Goal: Check status: Check status

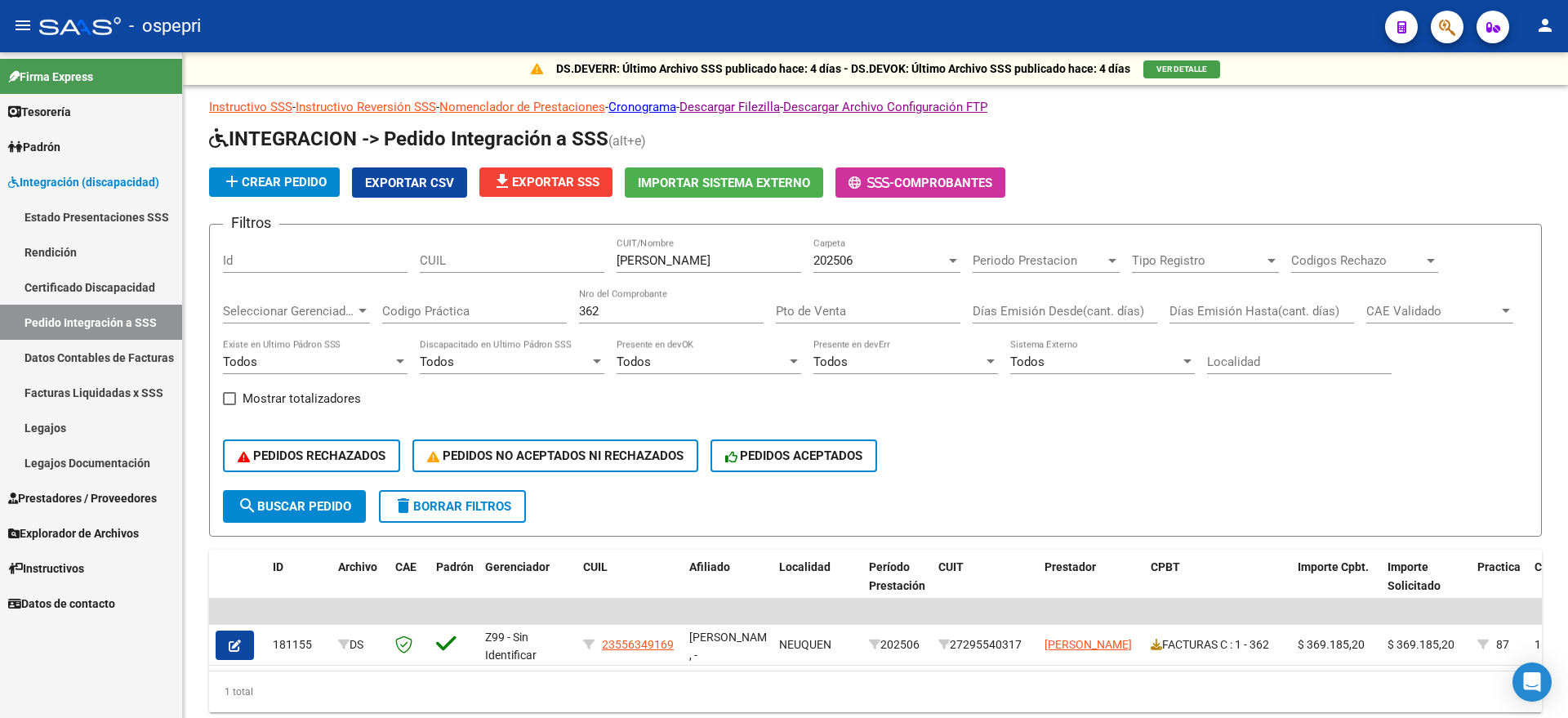
scroll to position [62, 0]
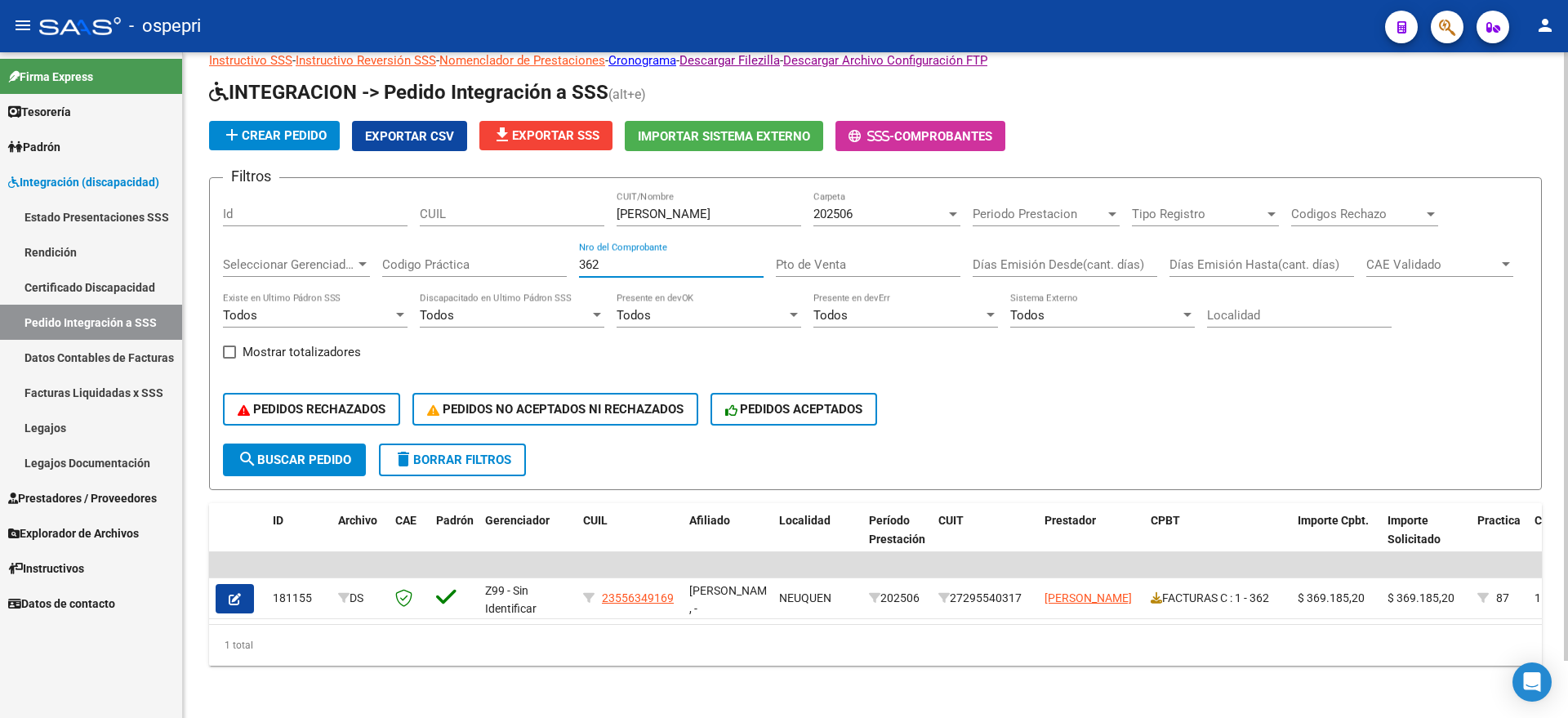
drag, startPoint x: 627, startPoint y: 246, endPoint x: 530, endPoint y: 244, distance: 97.0
click at [530, 244] on div "Filtros Id CUIL [PERSON_NAME] CUIT/Nombre 202506 Carpeta Periodo Prestacion Per…" at bounding box center [875, 317] width 1305 height 252
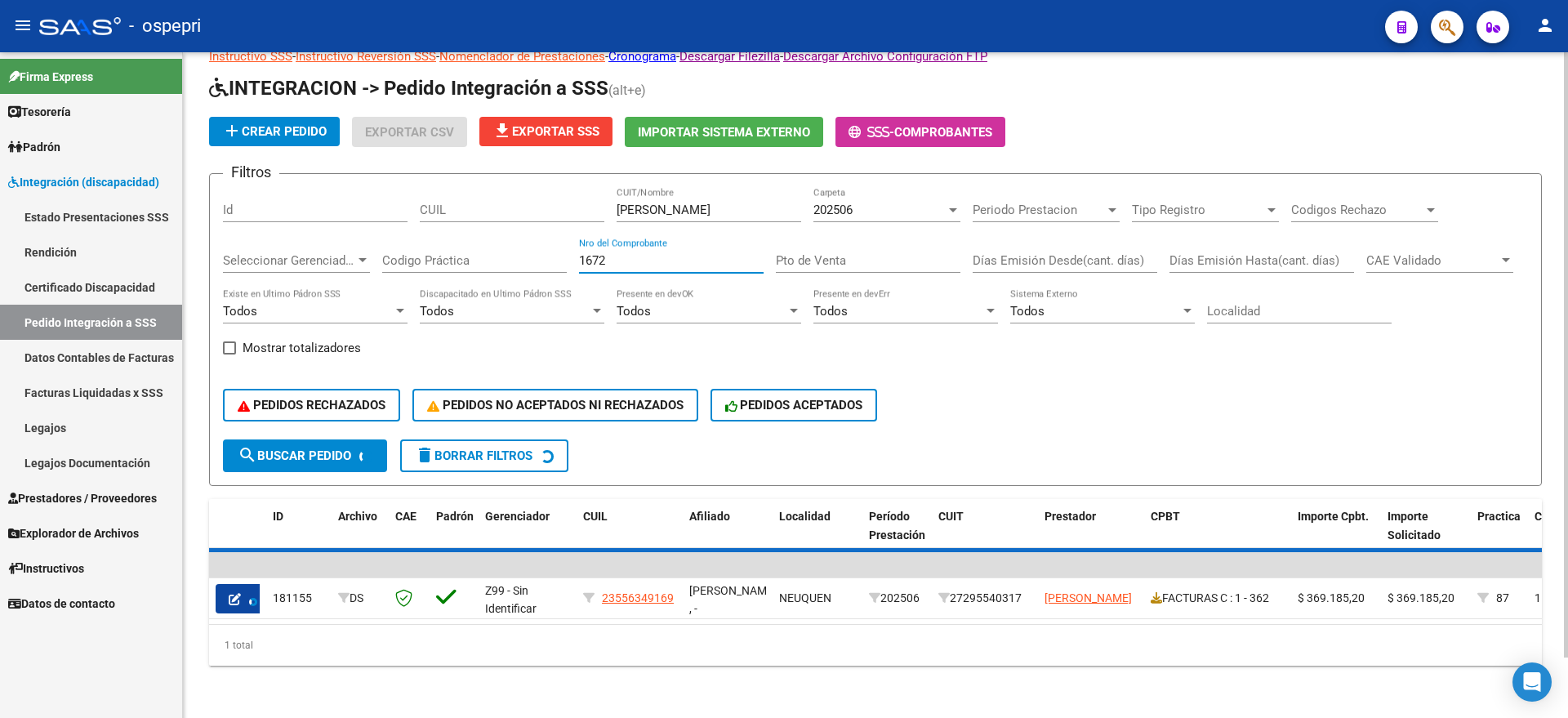
scroll to position [16, 0]
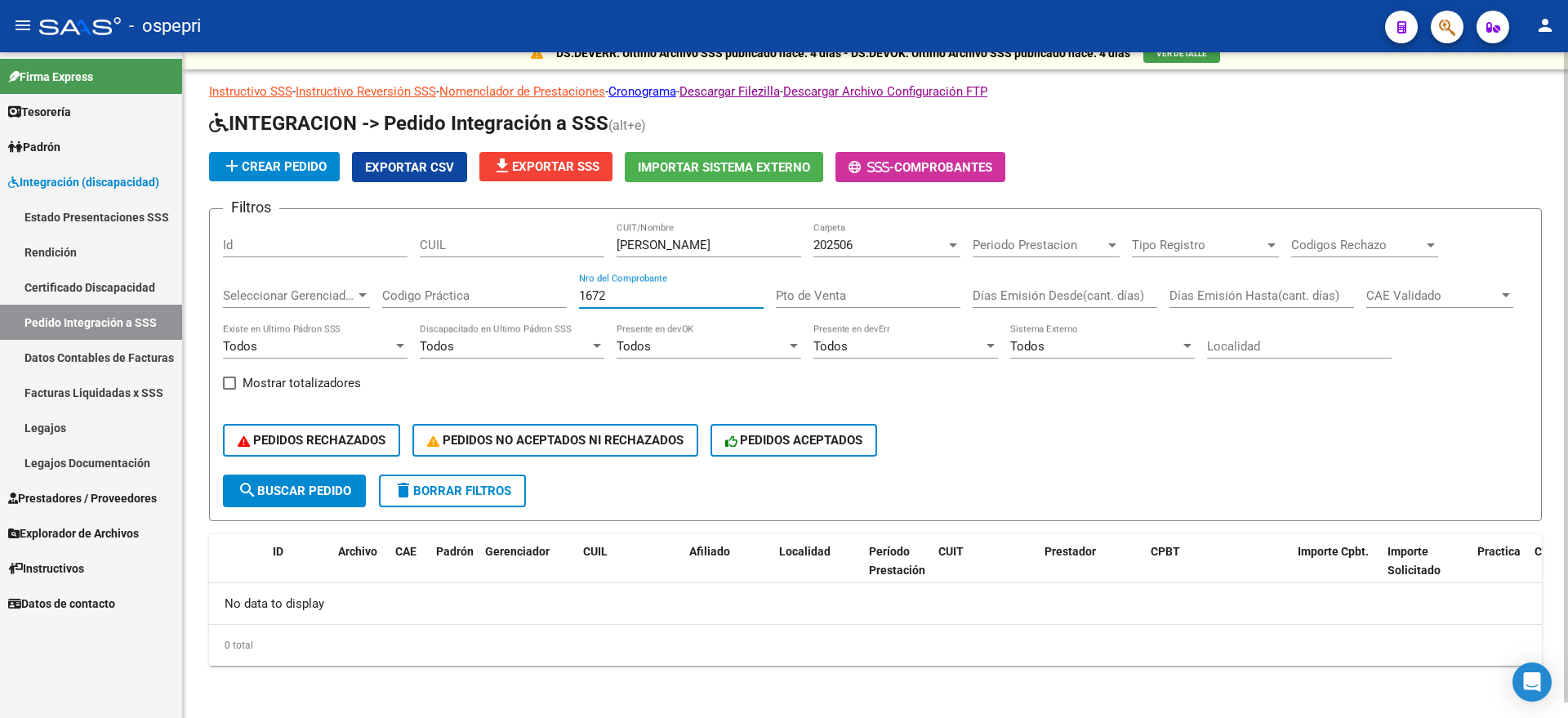
type input "1672"
drag, startPoint x: 689, startPoint y: 246, endPoint x: 569, endPoint y: 258, distance: 120.6
click at [558, 242] on div "Filtros Id CUIL [PERSON_NAME] CUIT/Nombre 202506 Carpeta Periodo Prestacion Per…" at bounding box center [875, 348] width 1305 height 252
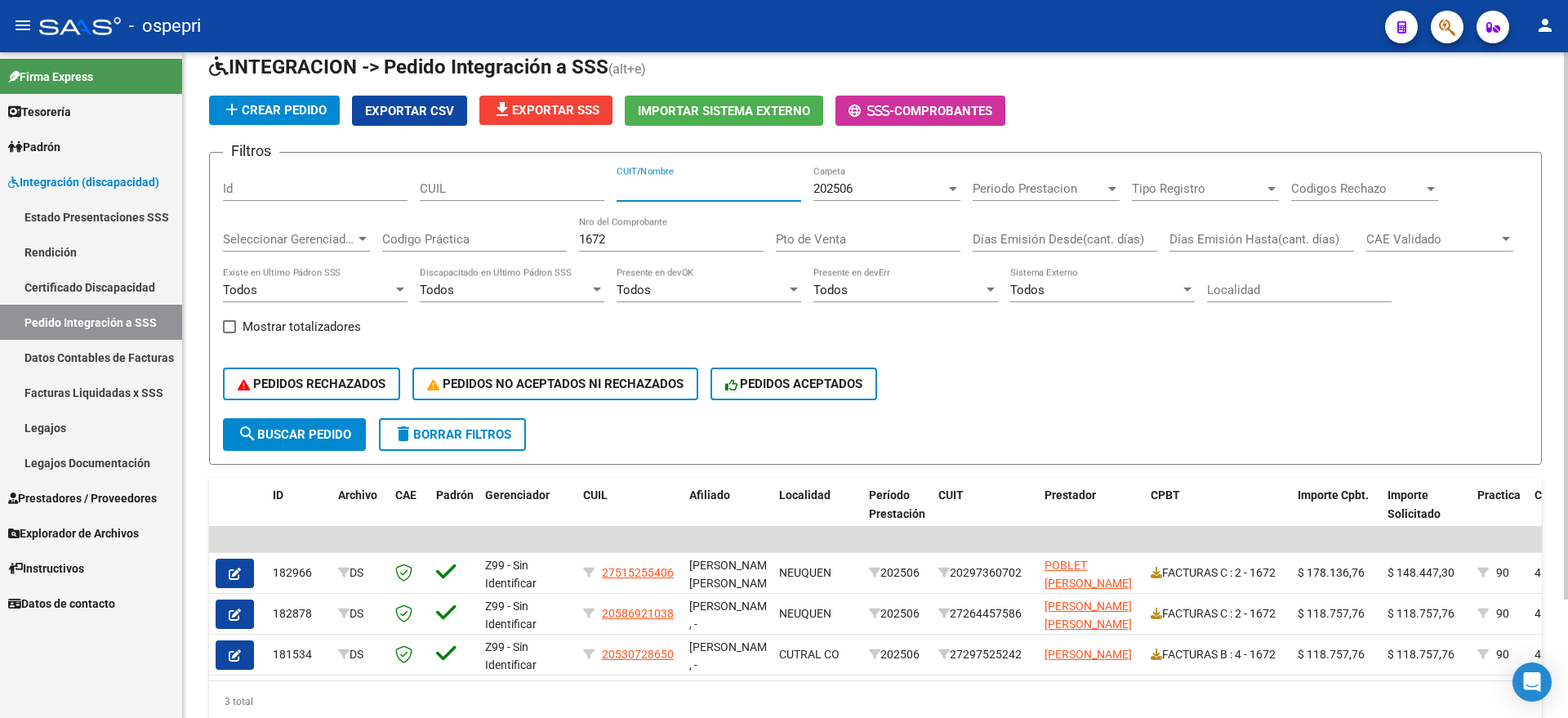
scroll to position [143, 0]
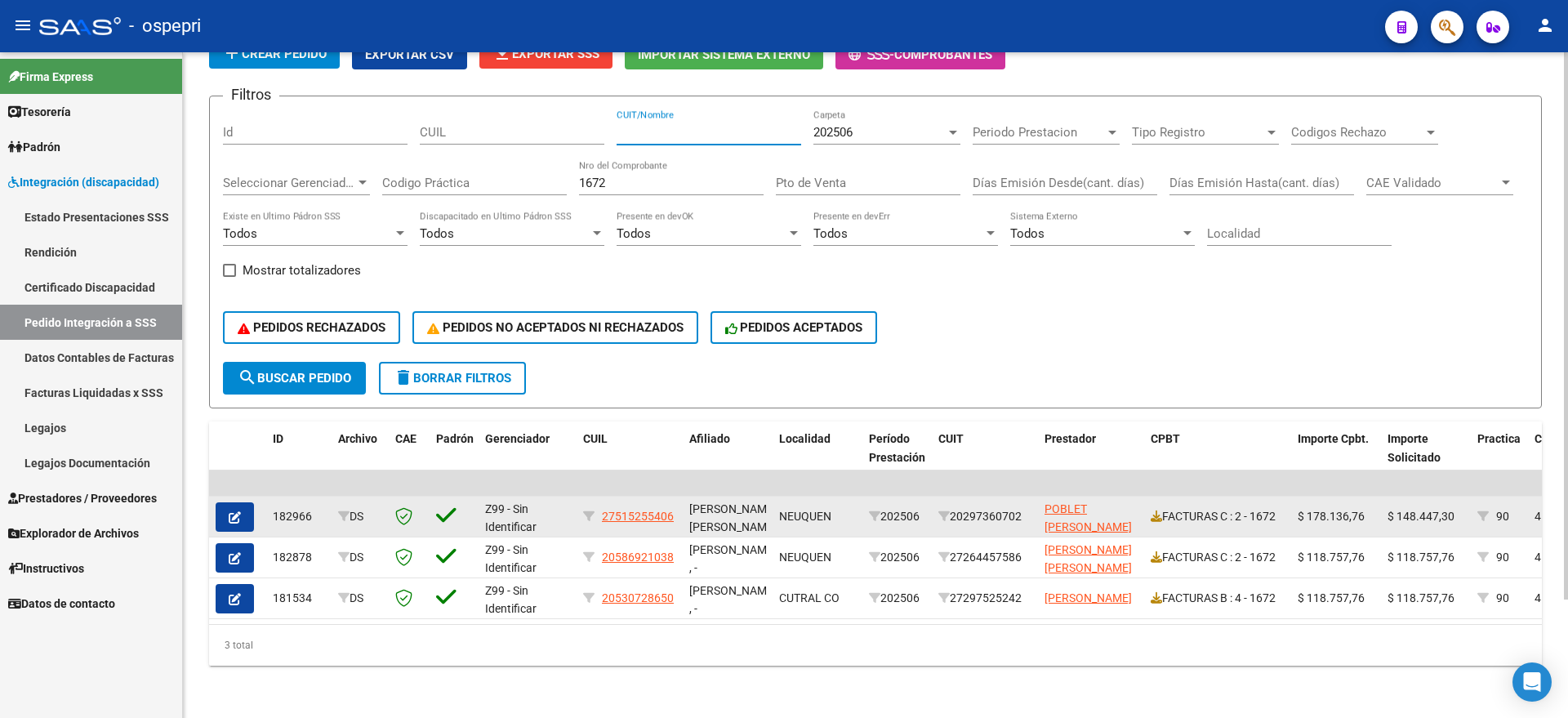
click at [228, 502] on button "button" at bounding box center [235, 517] width 39 height 29
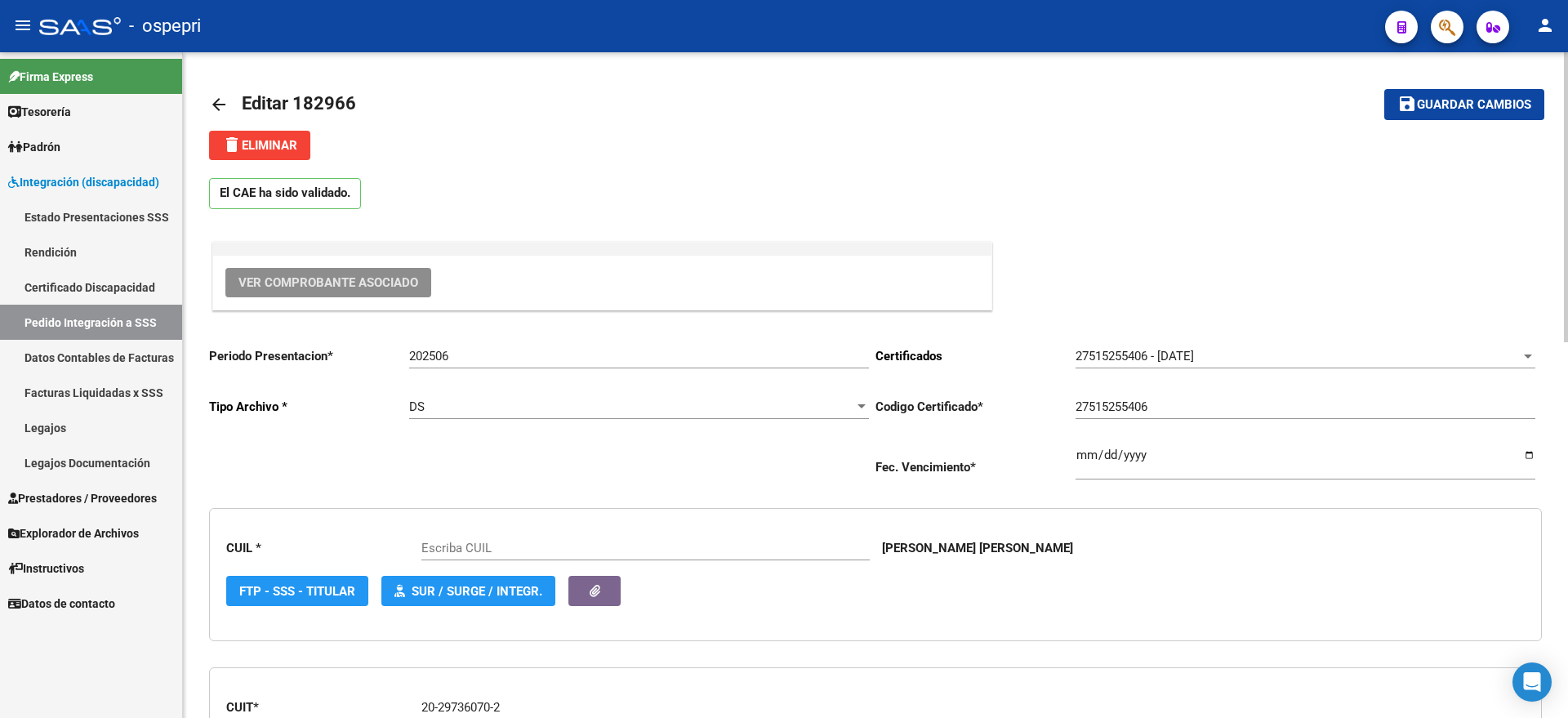
click at [335, 281] on span "Ver Comprobante Asociado" at bounding box center [327, 282] width 179 height 15
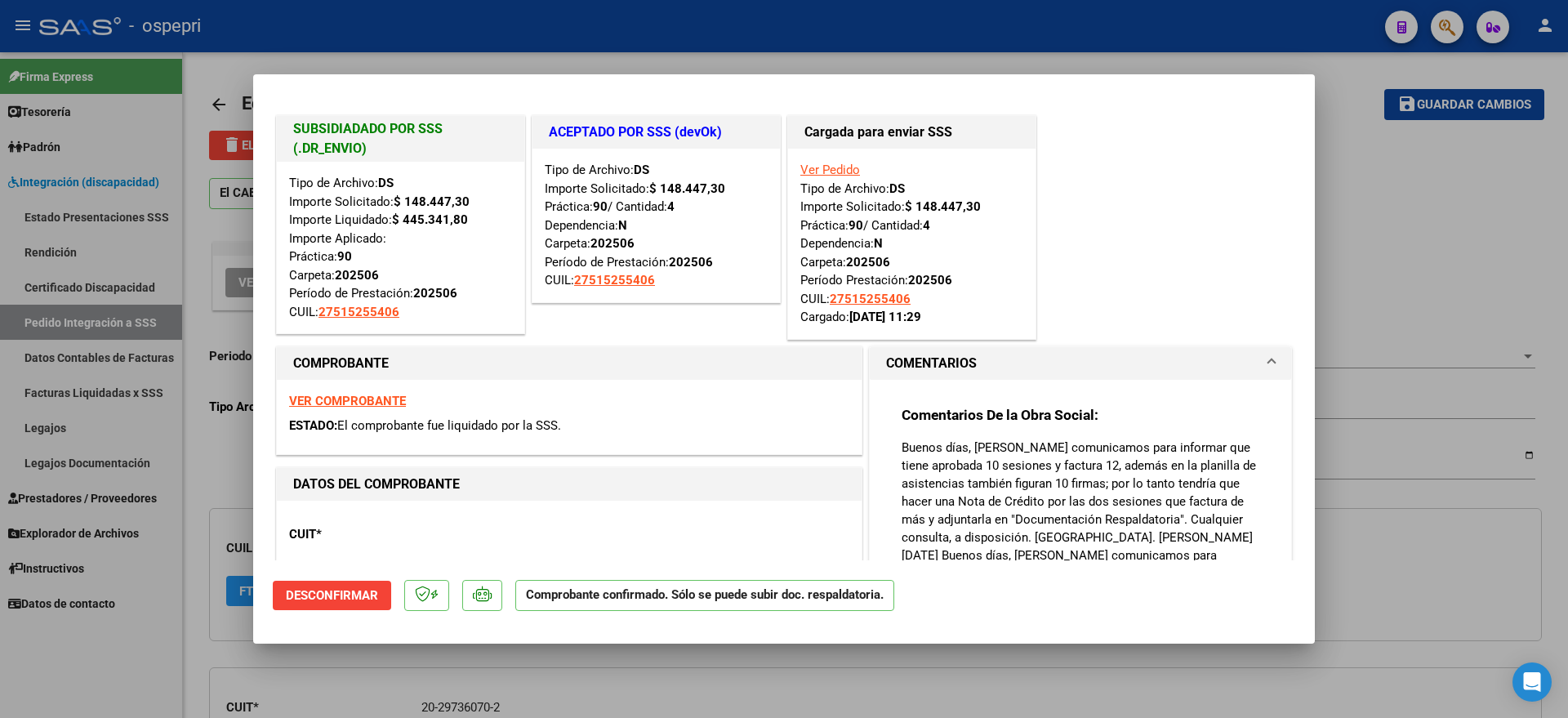
type input "27515255406"
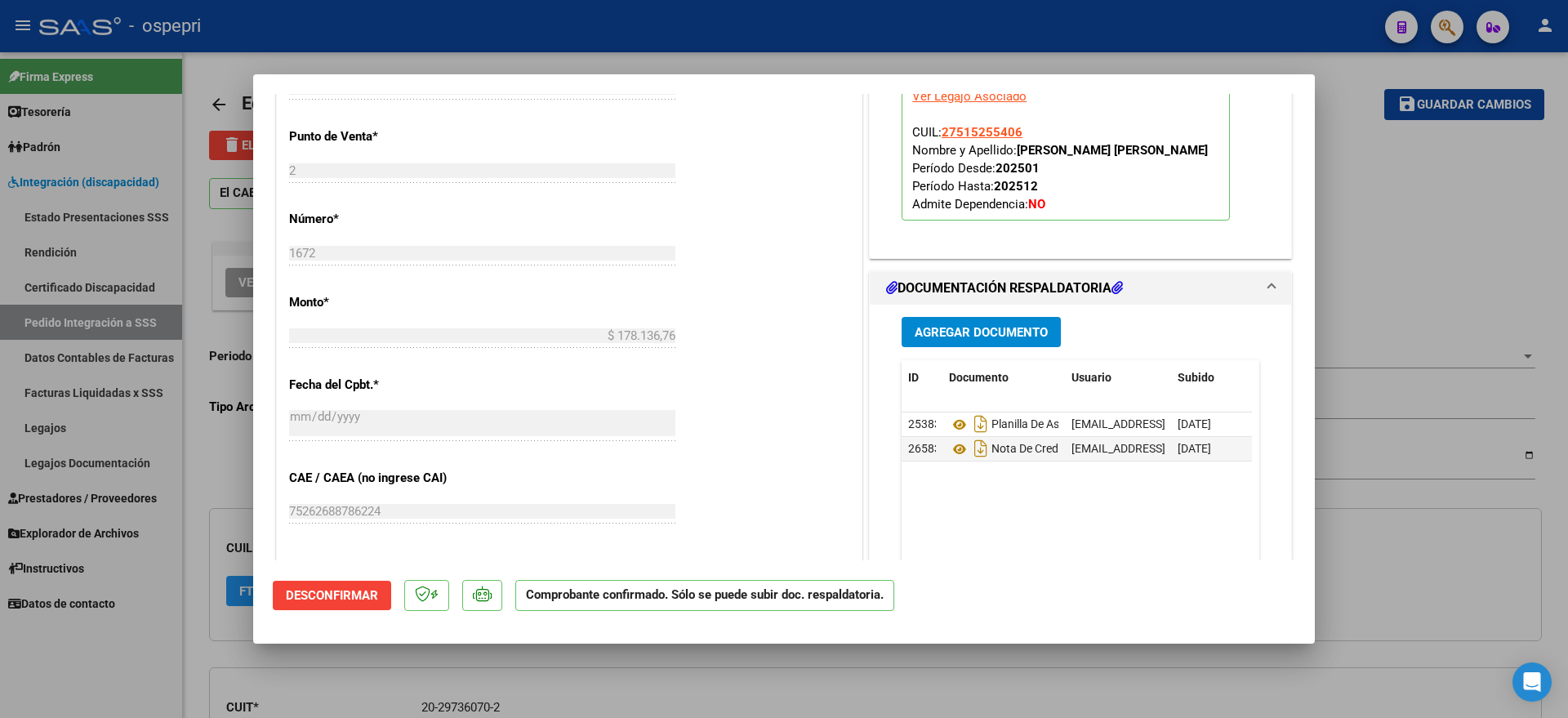
scroll to position [918, 0]
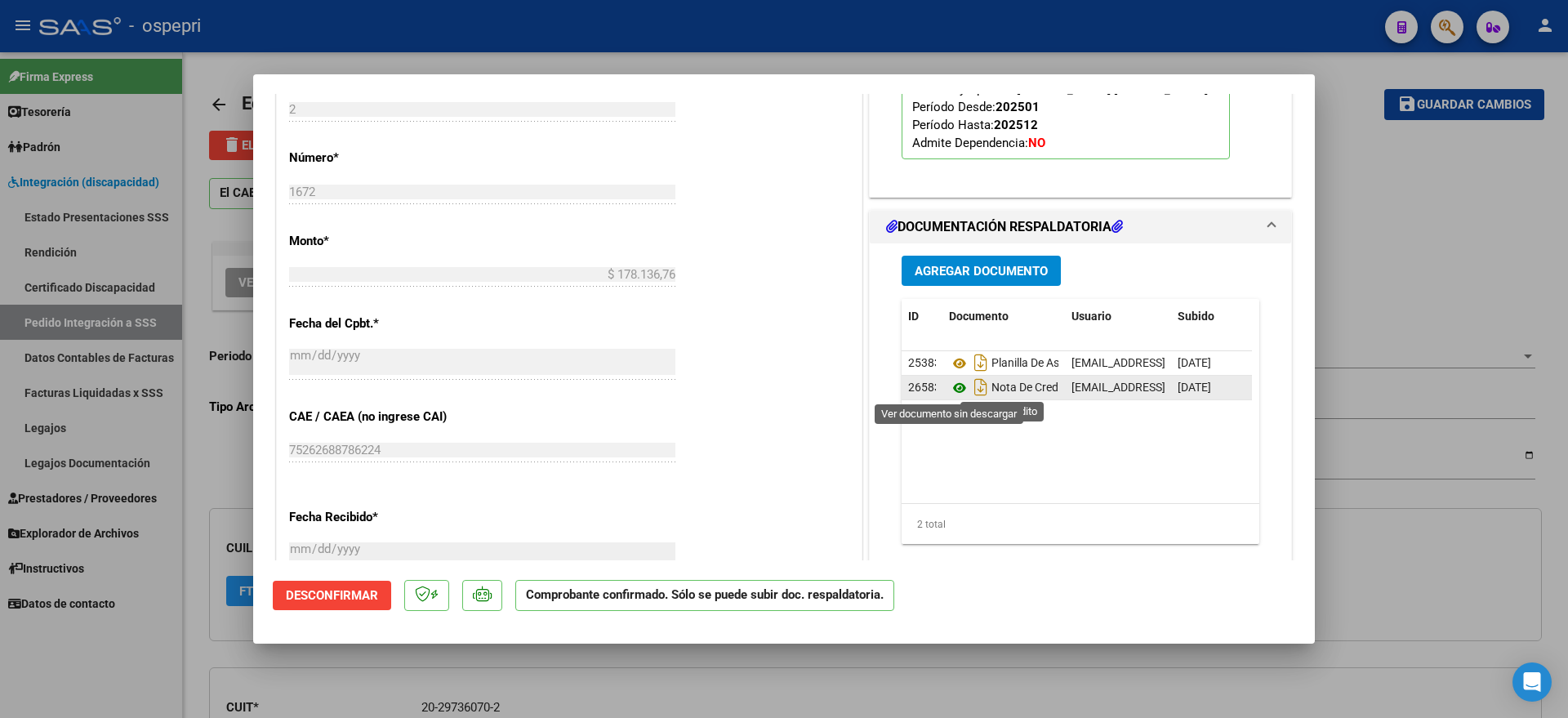
click at [957, 385] on icon at bounding box center [959, 387] width 21 height 19
click at [1417, 197] on div at bounding box center [784, 359] width 1568 height 718
type input "$ 0,00"
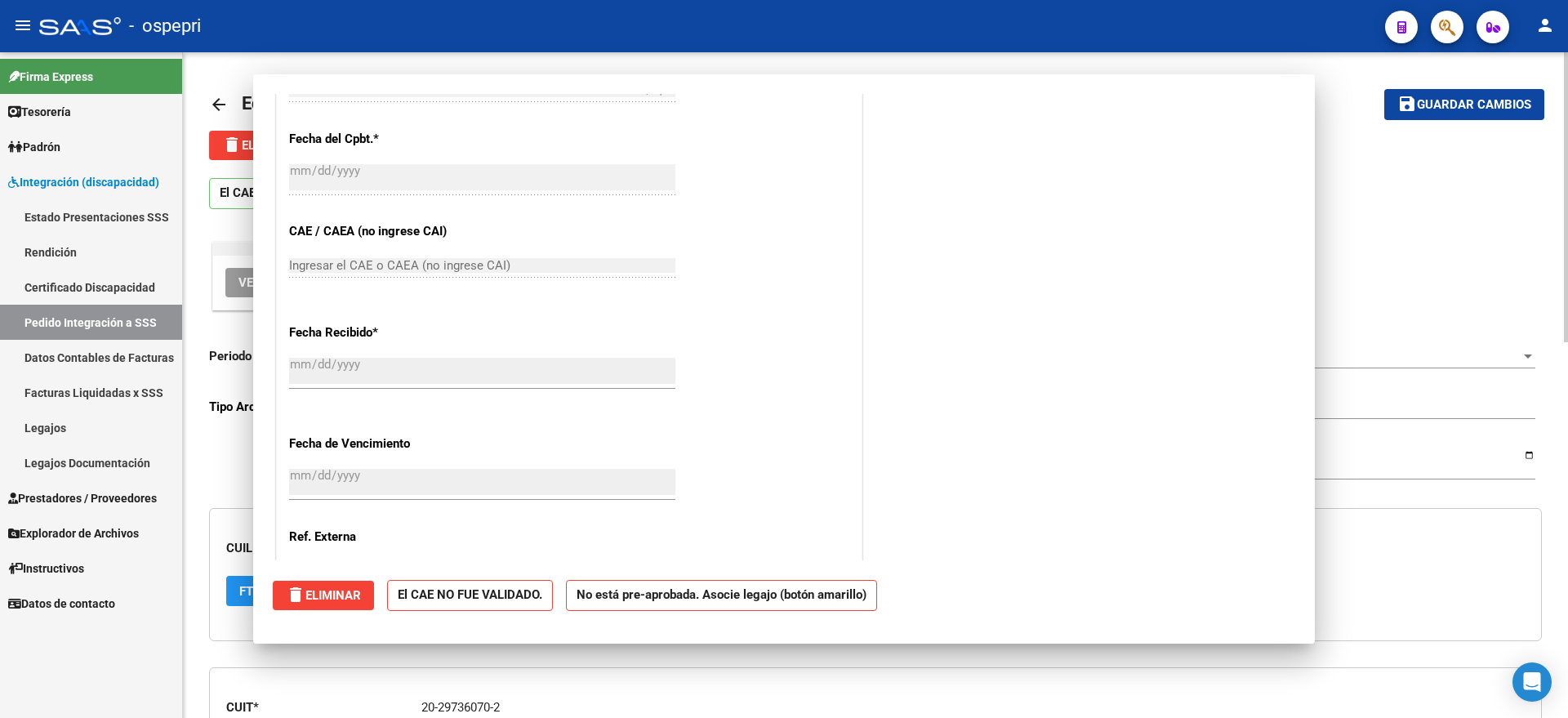
scroll to position [0, 0]
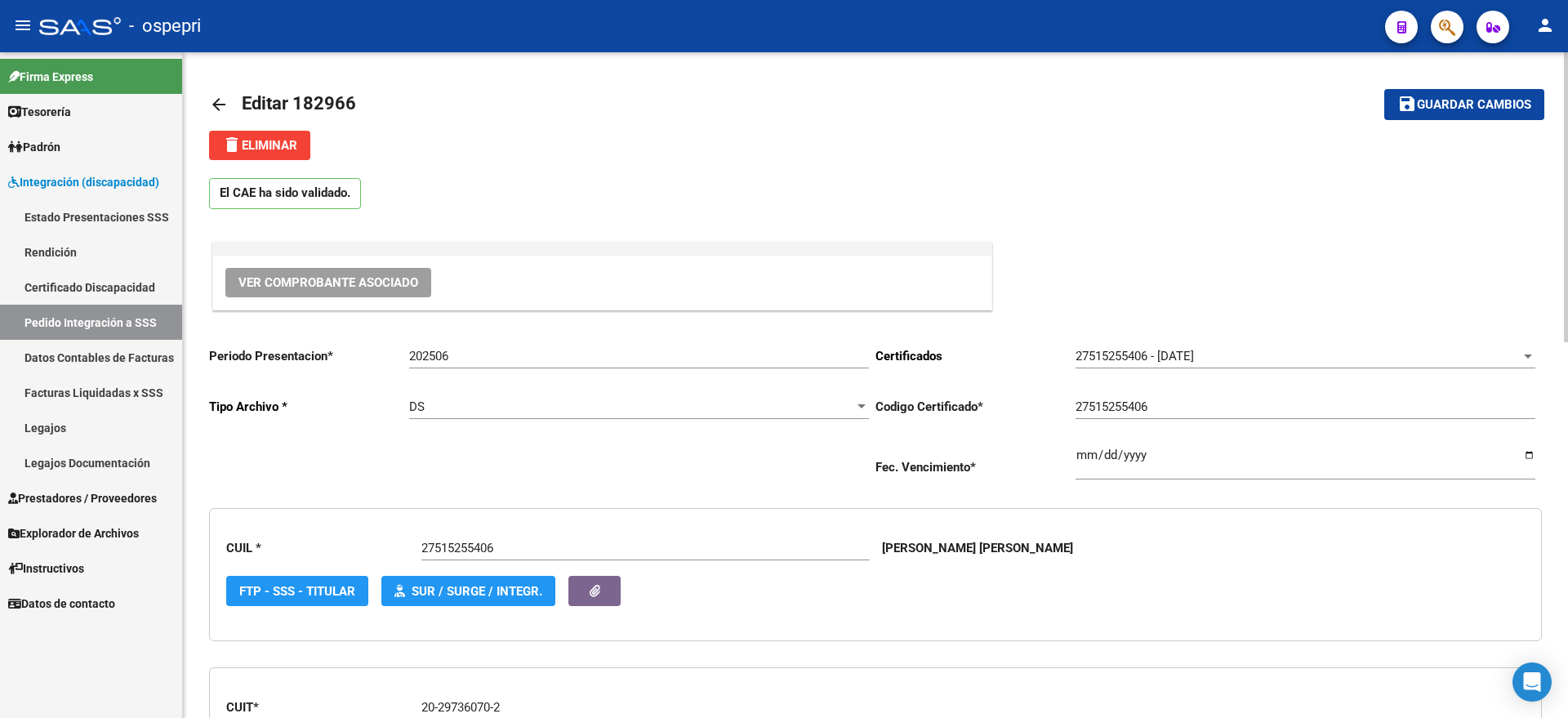
click at [223, 101] on mat-icon "arrow_back" at bounding box center [218, 104] width 19 height 19
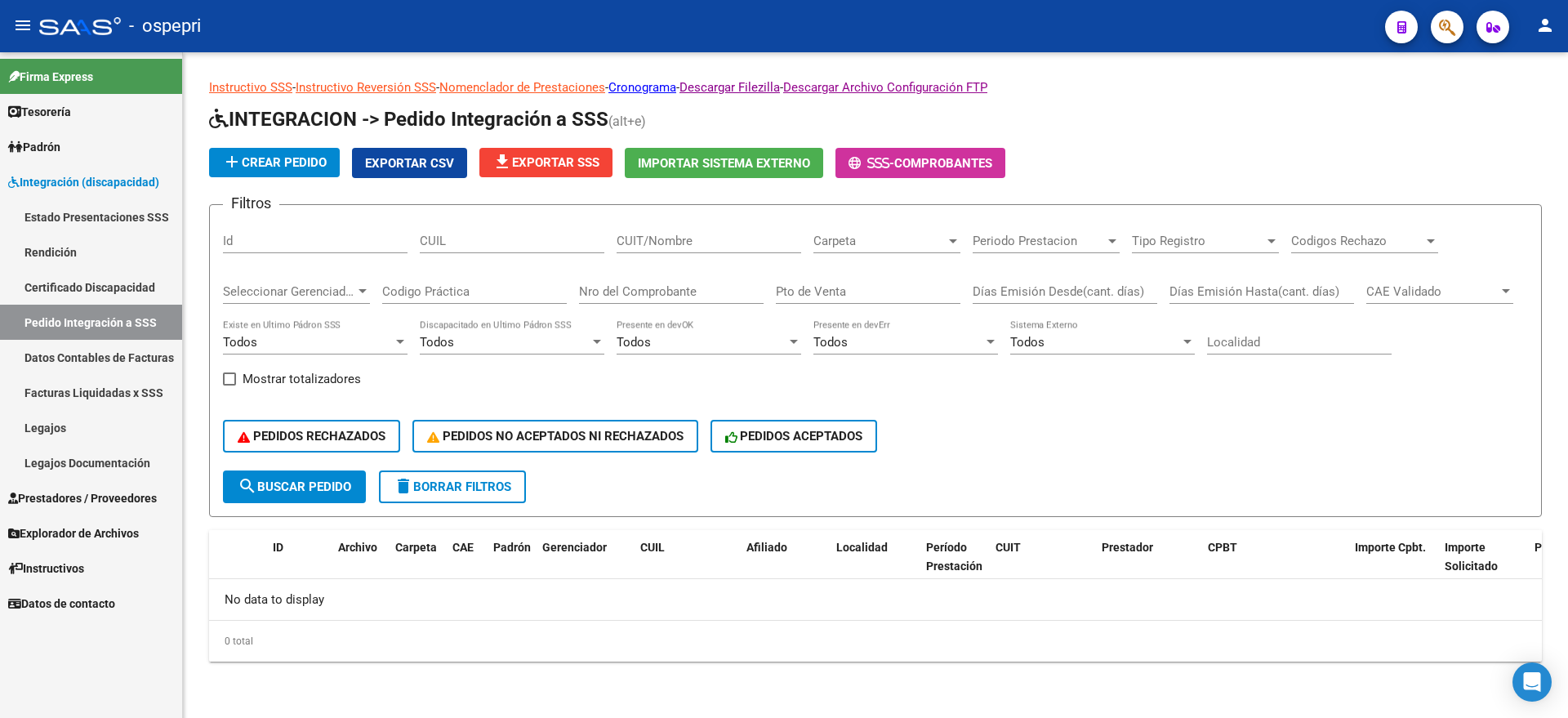
click at [647, 289] on input "Nro del Comprobante" at bounding box center [671, 291] width 185 height 15
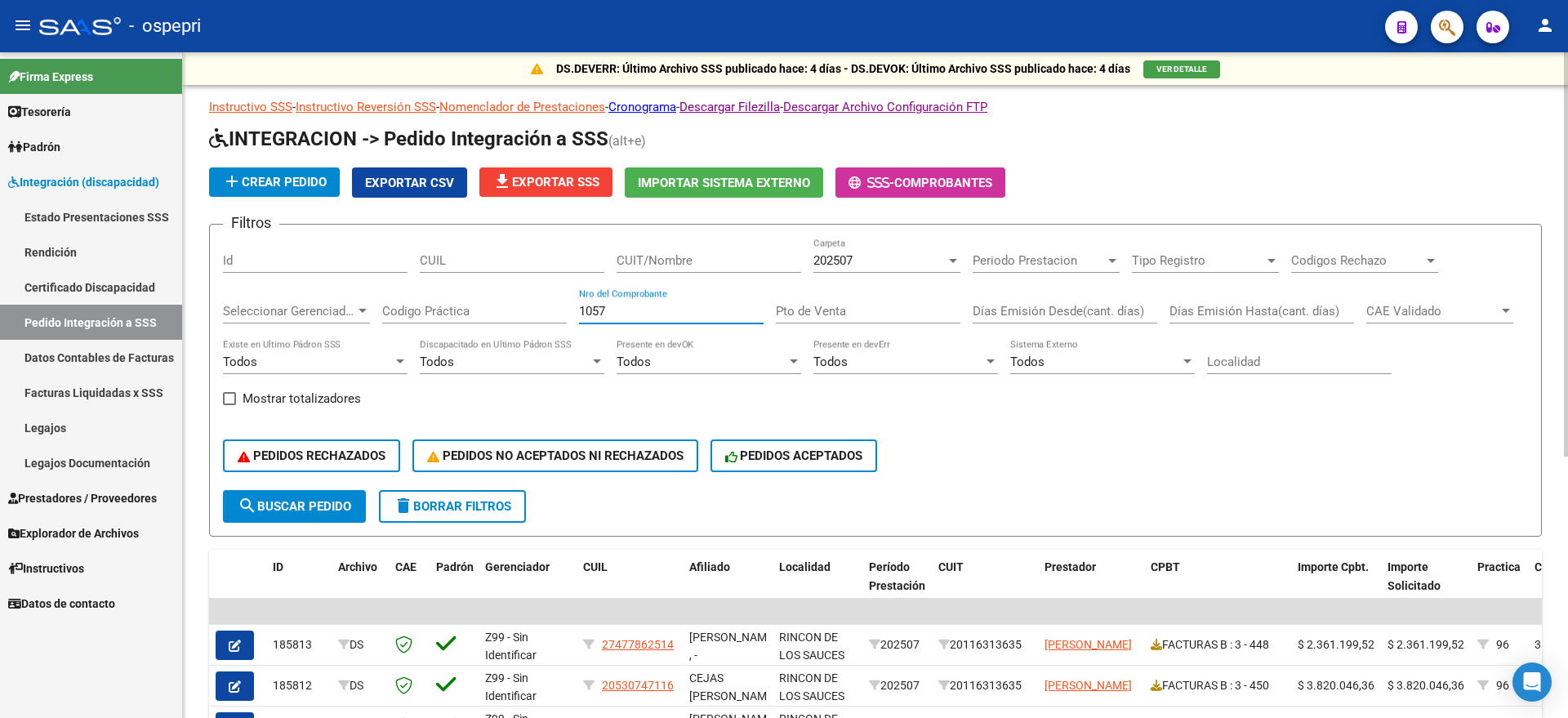
type input "1057"
click at [829, 251] on div "202507 Carpeta" at bounding box center [887, 255] width 147 height 35
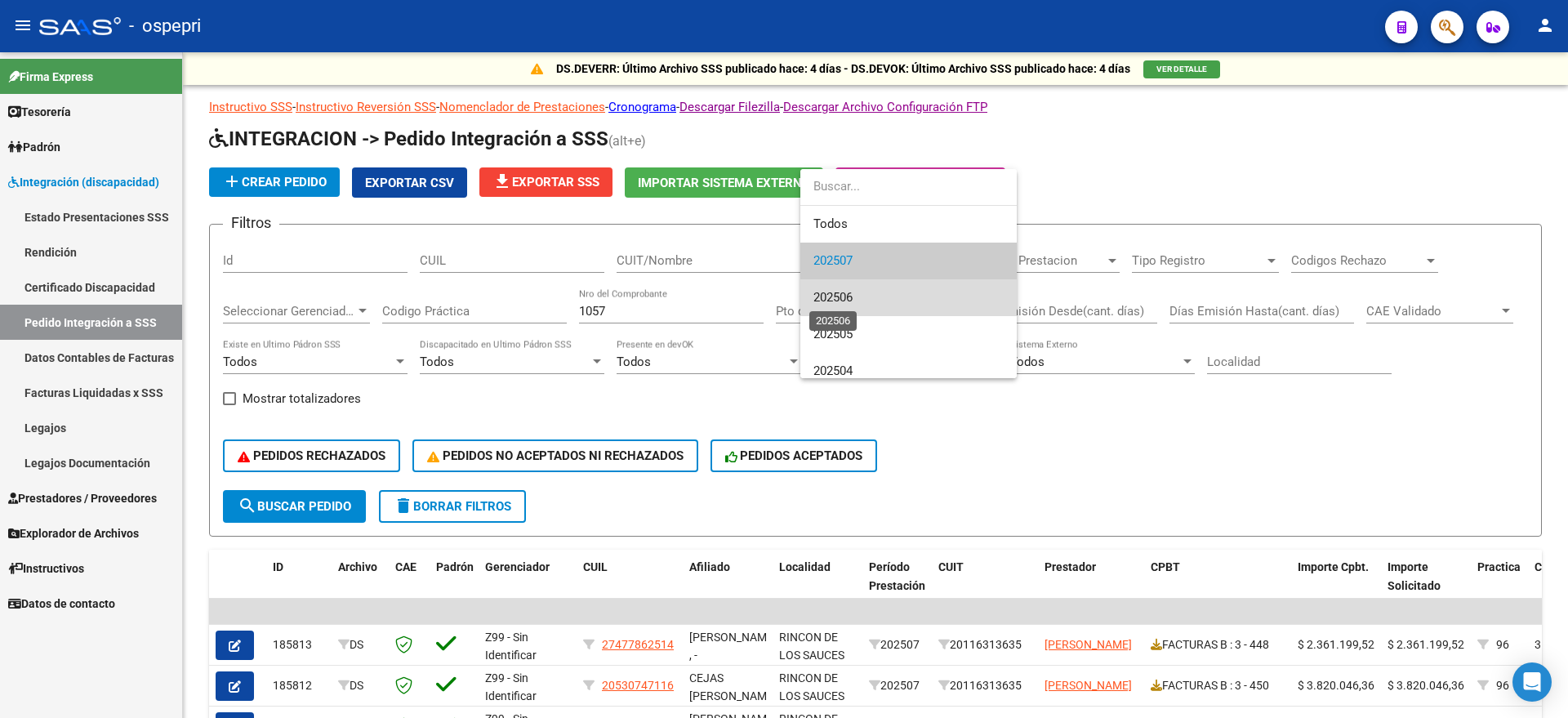
click at [853, 300] on span "202506" at bounding box center [833, 297] width 40 height 15
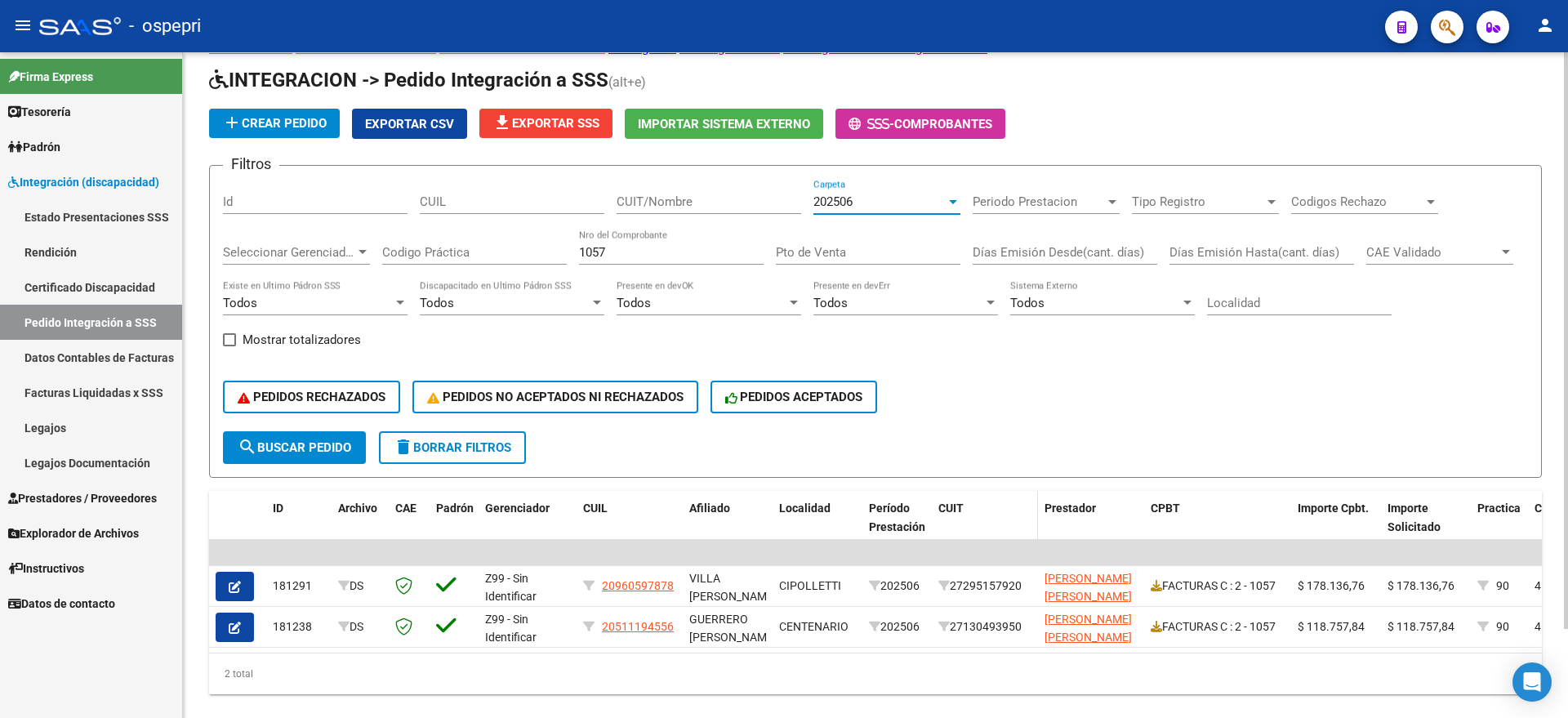
scroll to position [103, 0]
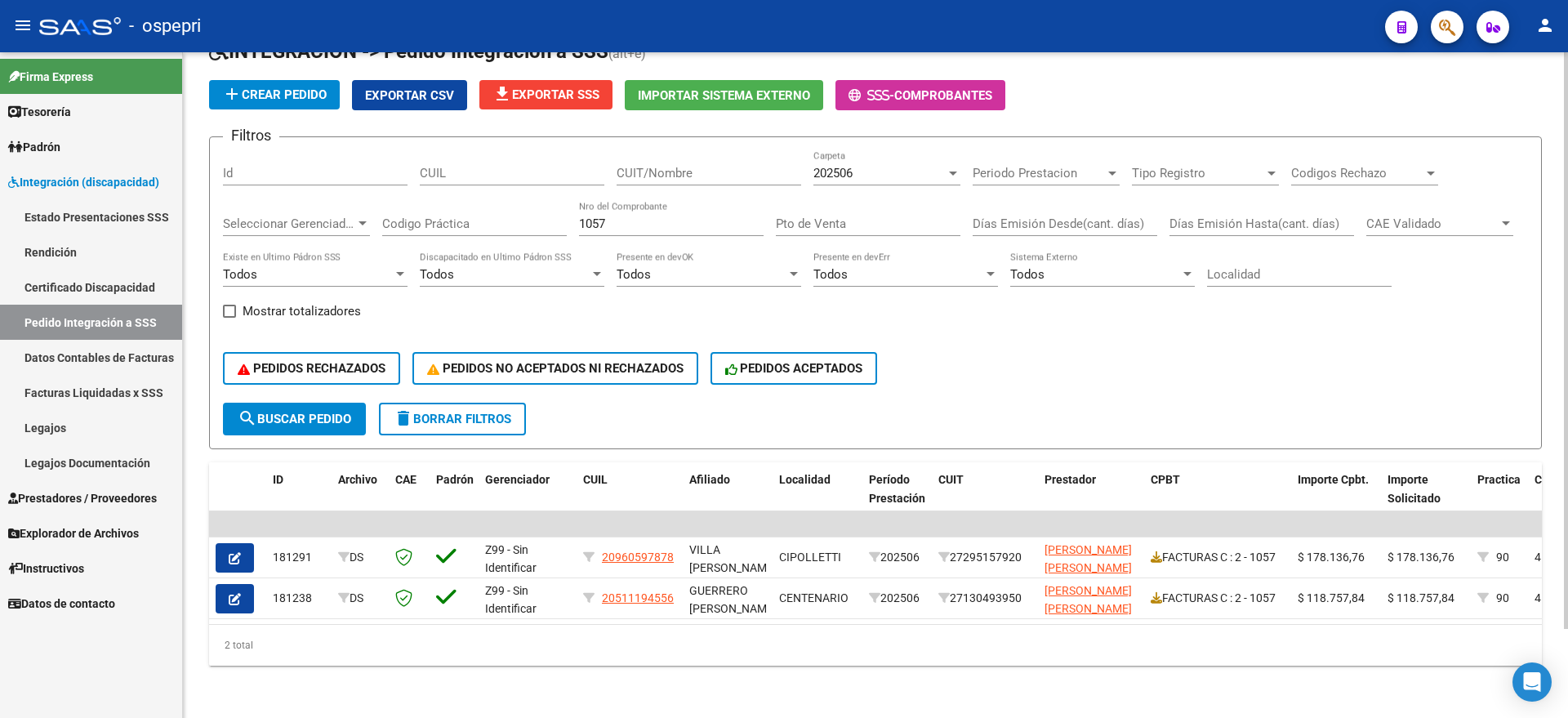
click at [656, 633] on div "2 total" at bounding box center [875, 644] width 1333 height 40
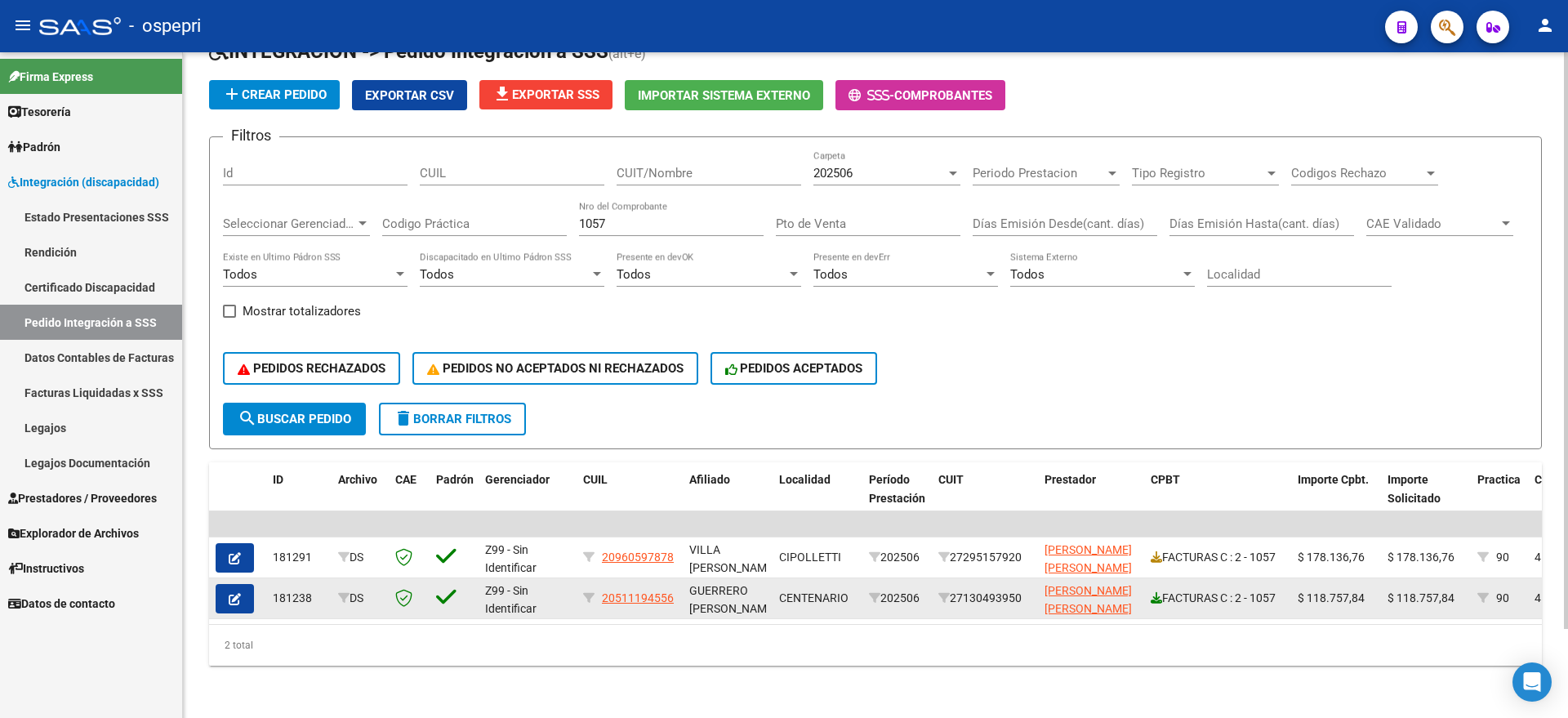
click at [1154, 592] on icon at bounding box center [1156, 598] width 11 height 11
